Goal: Information Seeking & Learning: Learn about a topic

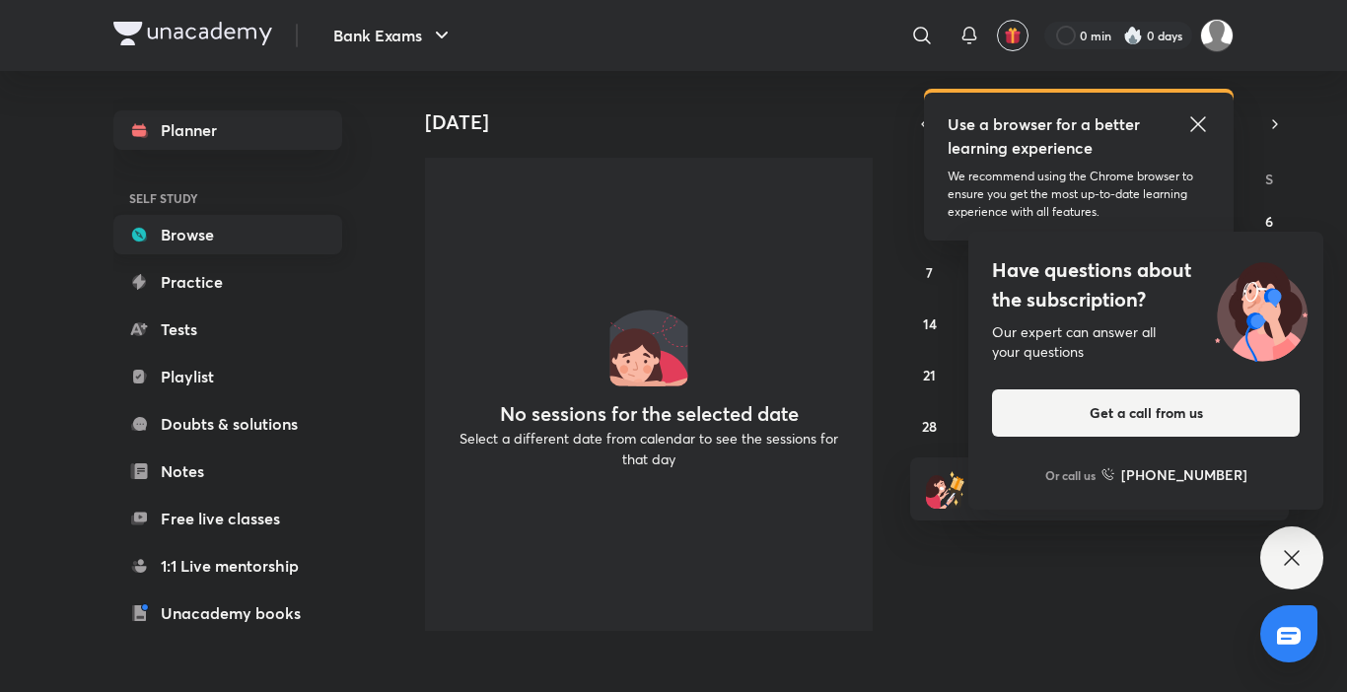
click at [185, 241] on link "Browse" at bounding box center [227, 234] width 229 height 39
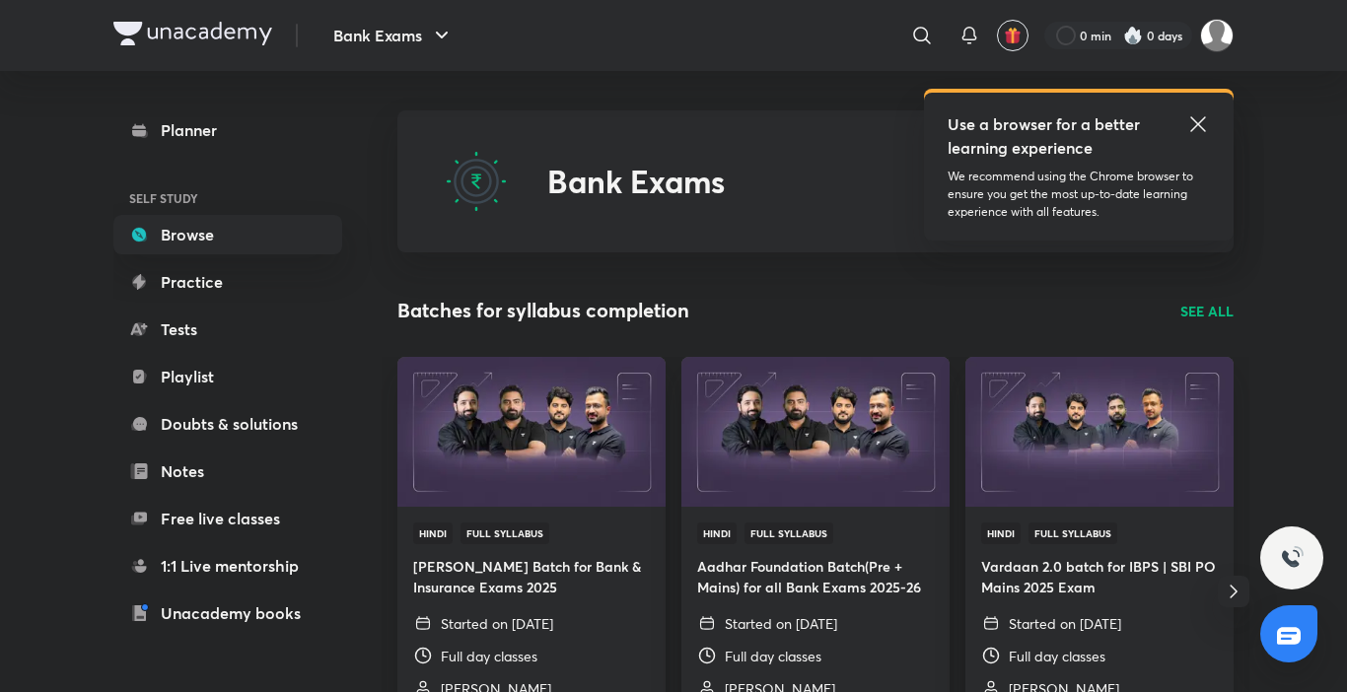
click at [185, 241] on link "Browse" at bounding box center [227, 234] width 229 height 39
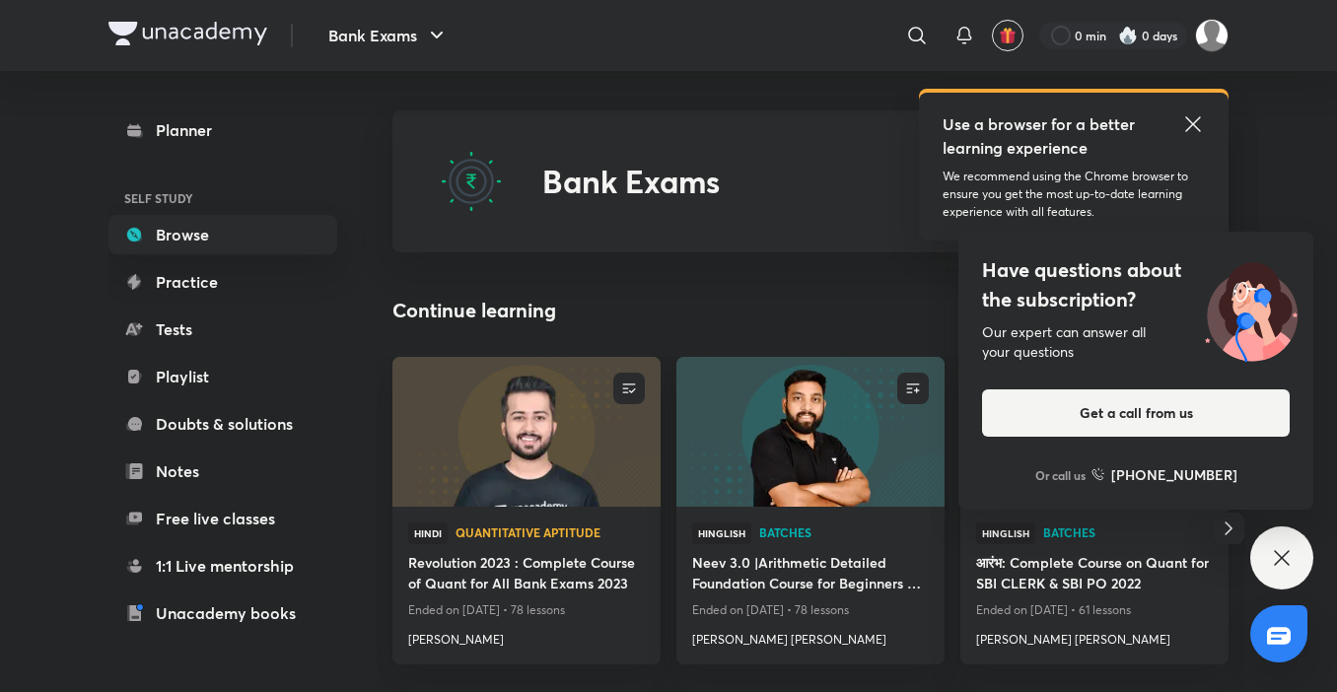
click at [1282, 560] on icon at bounding box center [1282, 558] width 24 height 24
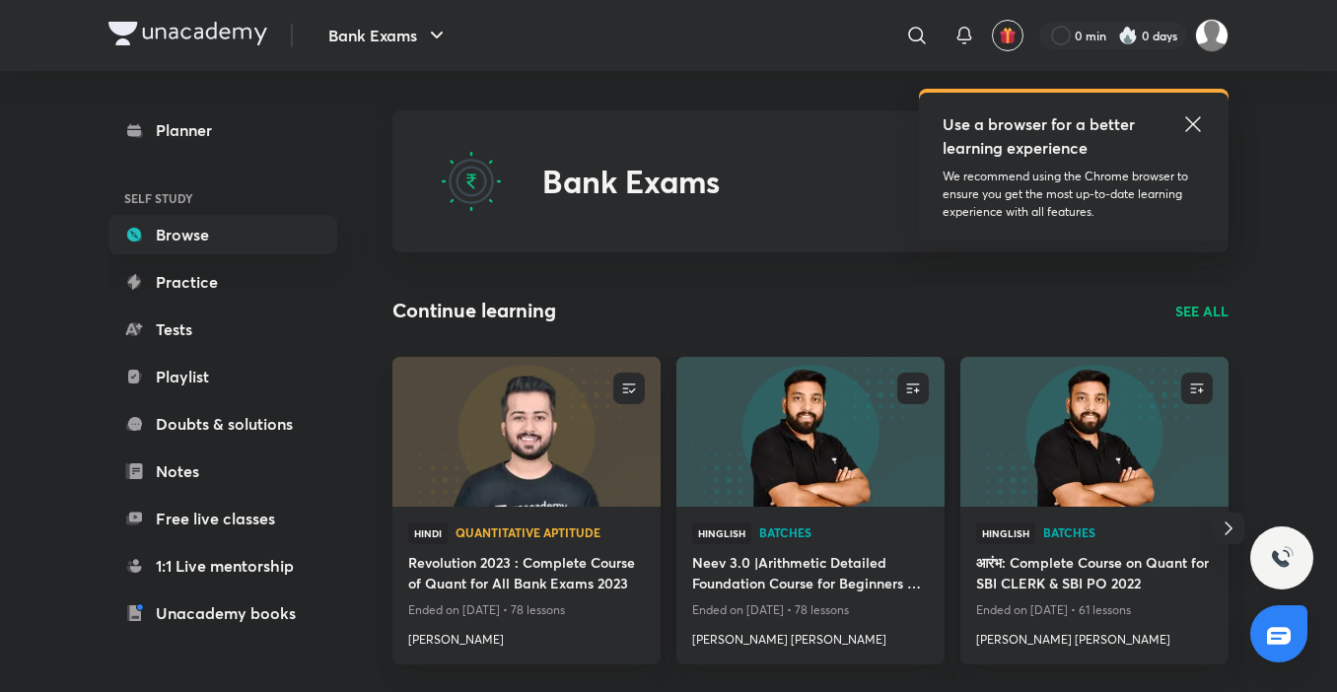
click at [1188, 120] on icon at bounding box center [1194, 124] width 24 height 24
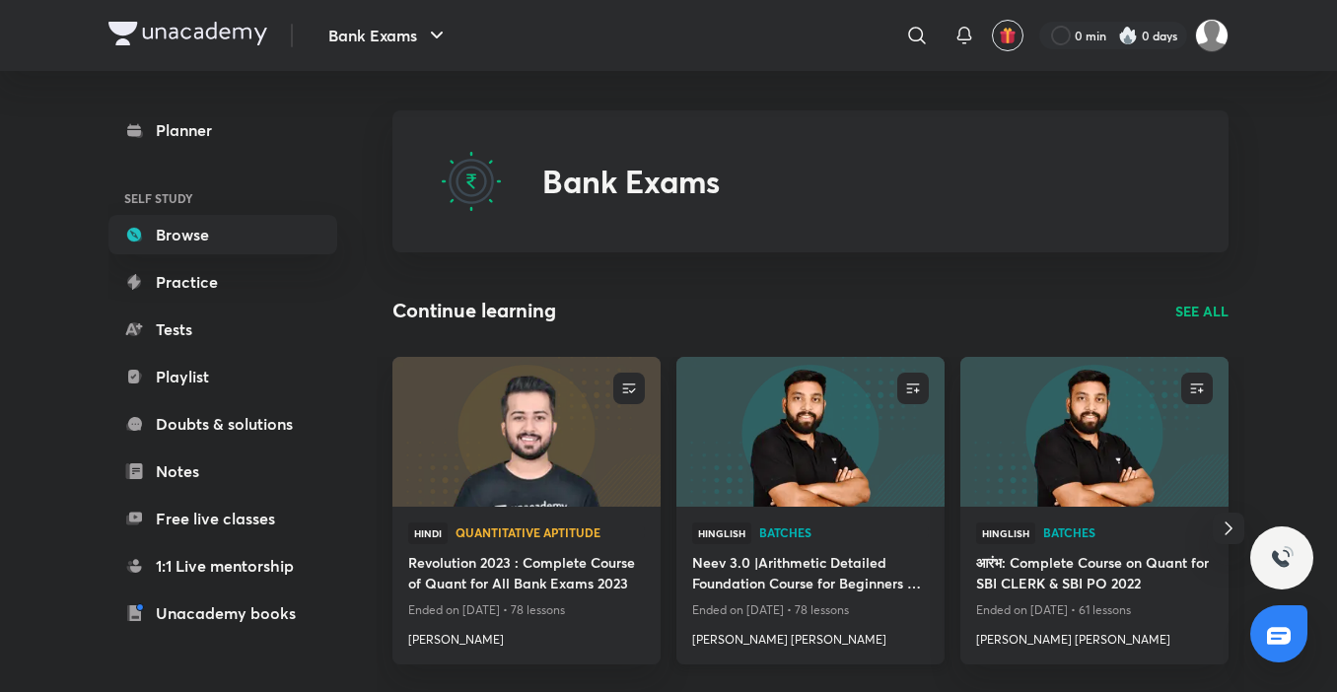
click at [842, 447] on img at bounding box center [810, 431] width 273 height 153
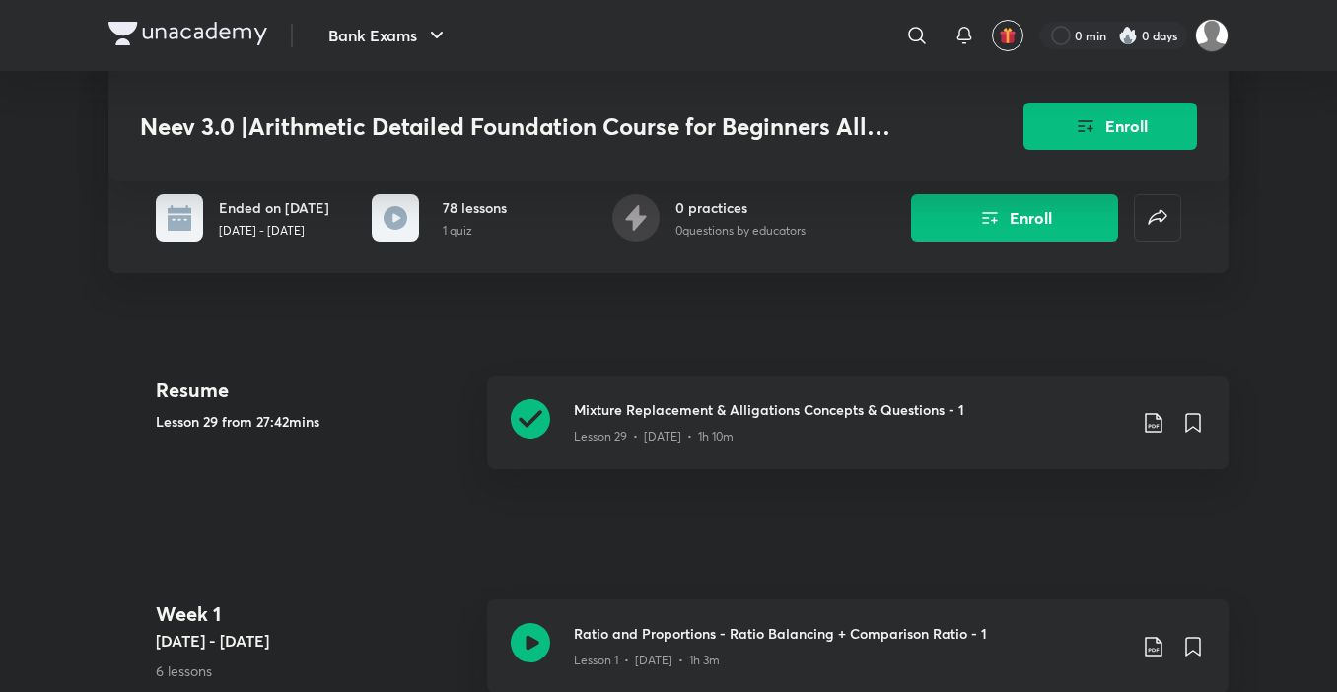
scroll to position [486, 0]
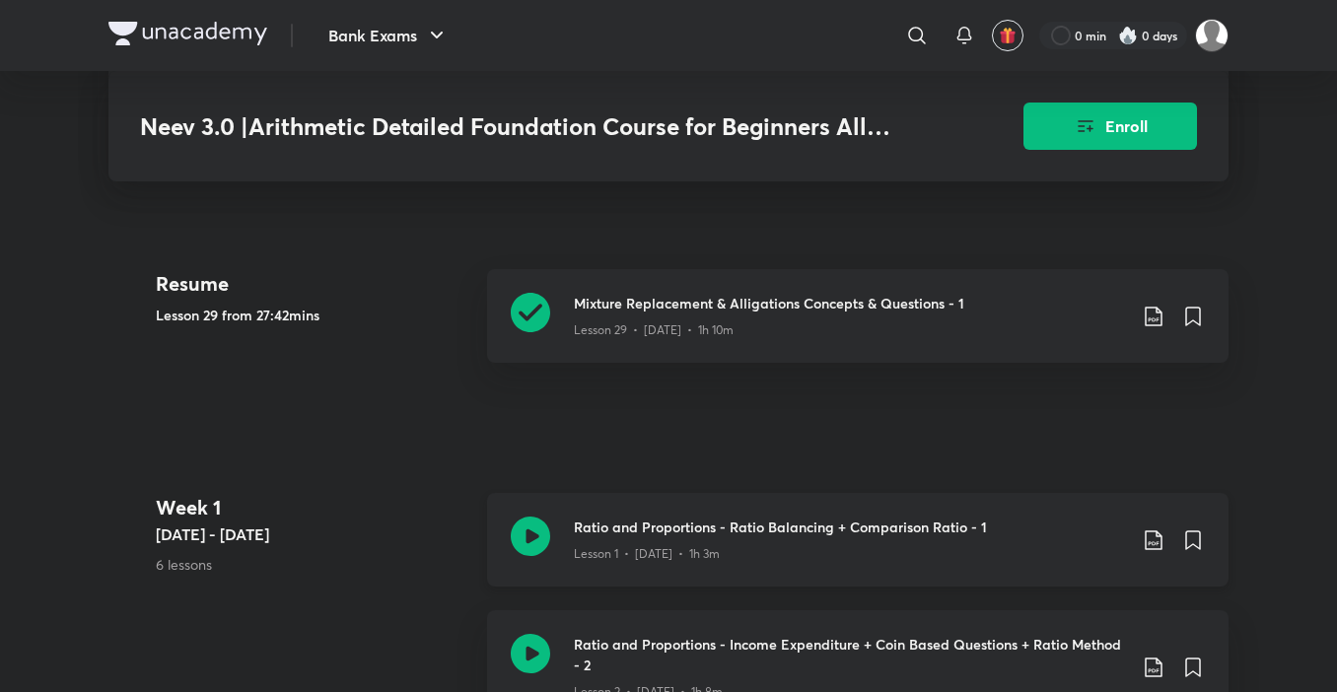
click at [863, 538] on div "Lesson 1 • [DATE] • 1h 3m" at bounding box center [850, 551] width 552 height 26
